Goal: Transaction & Acquisition: Purchase product/service

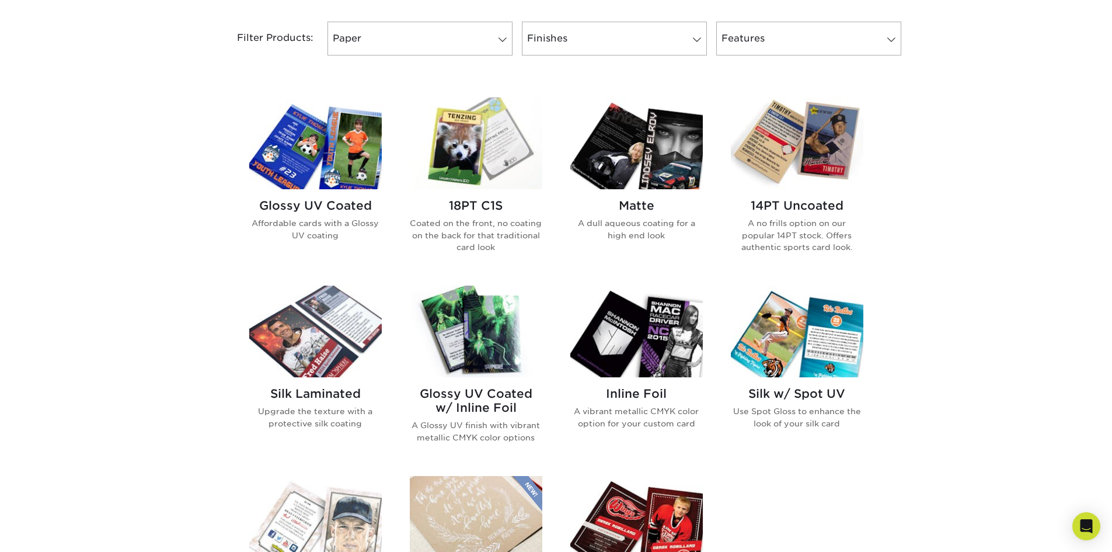
scroll to position [496, 0]
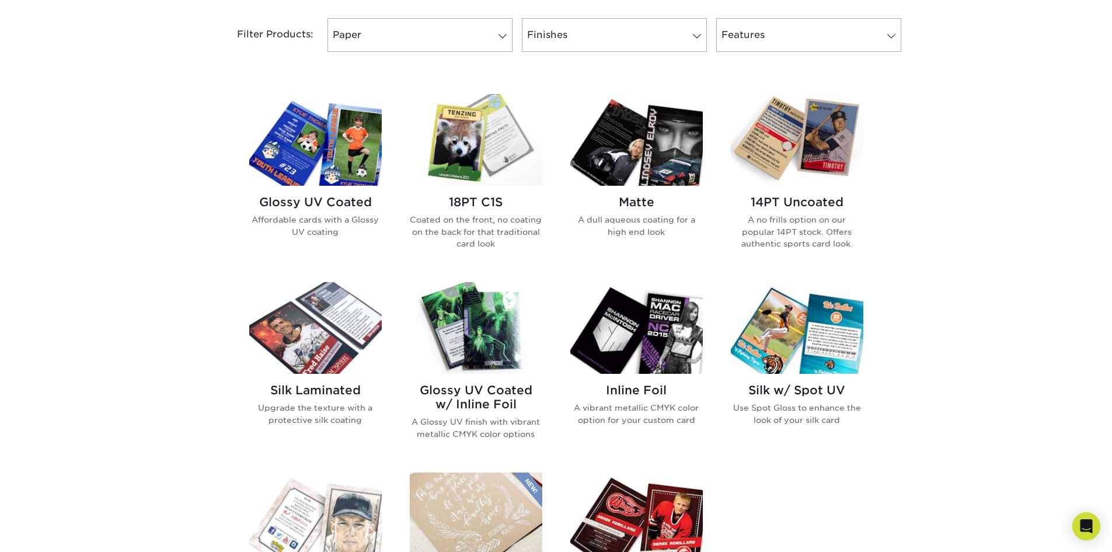
click at [635, 203] on h2 "Matte" at bounding box center [636, 202] width 133 height 14
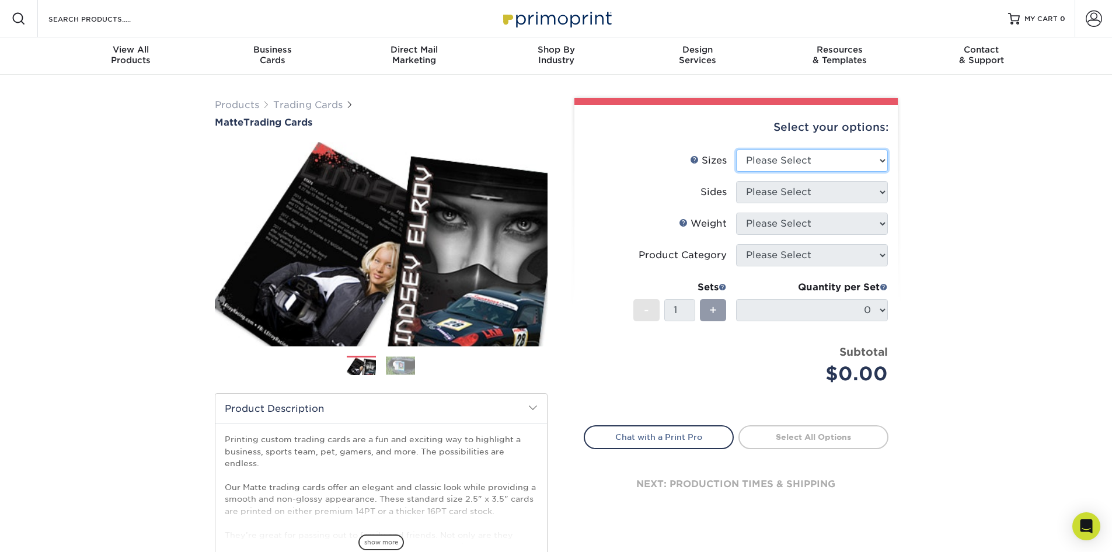
click at [884, 160] on select "Please Select 2.5" x 3.5"" at bounding box center [812, 160] width 152 height 22
select select "2.50x3.50"
click at [736, 149] on select "Please Select 2.5" x 3.5"" at bounding box center [812, 160] width 152 height 22
click at [883, 193] on select "Please Select Print Both Sides Print Front Only" at bounding box center [812, 192] width 152 height 22
select select "13abbda7-1d64-4f25-8bb2-c179b224825d"
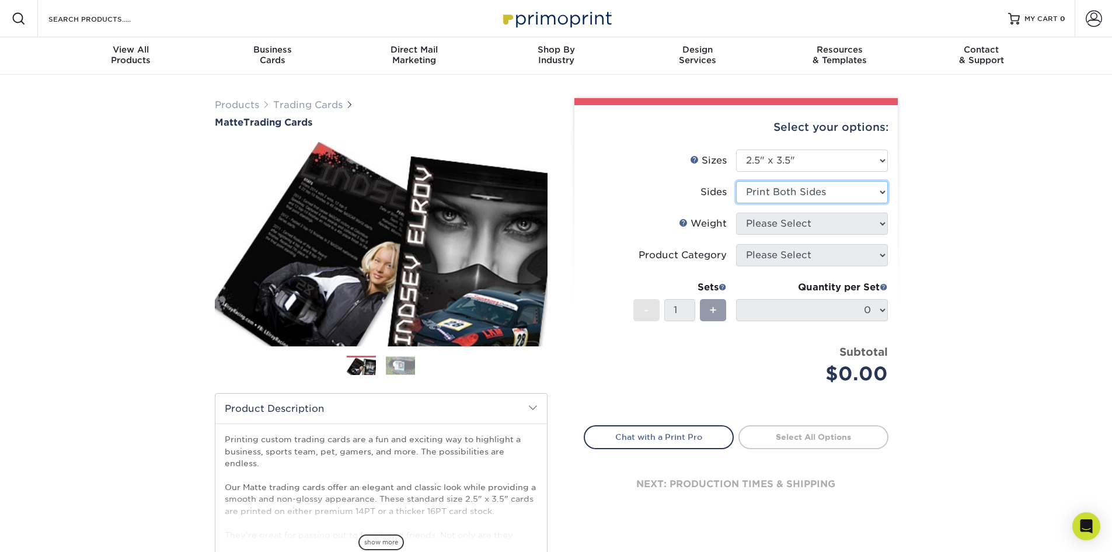
click at [736, 181] on select "Please Select Print Both Sides Print Front Only" at bounding box center [812, 192] width 152 height 22
click at [884, 227] on select "Please Select 16PT 14PT" at bounding box center [812, 223] width 152 height 22
select select "14PT"
click at [736, 212] on select "Please Select 16PT 14PT" at bounding box center [812, 223] width 152 height 22
